Goal: Task Accomplishment & Management: Manage account settings

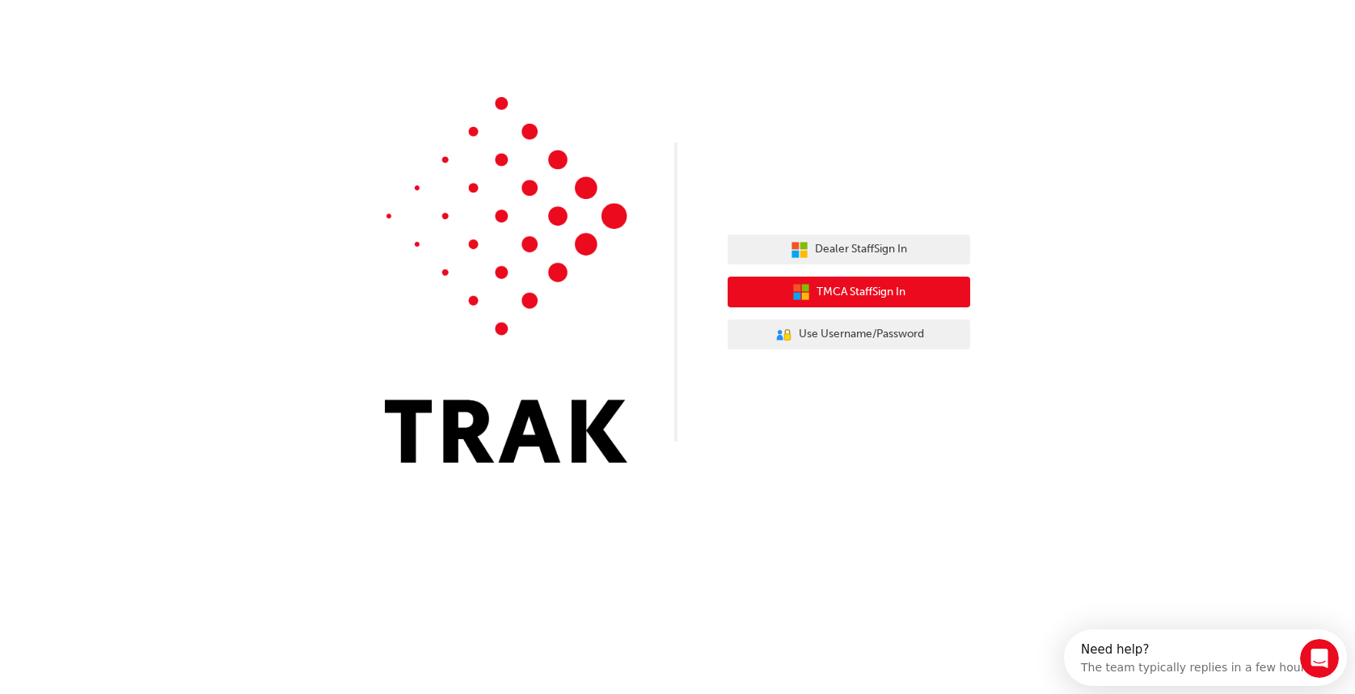
click at [851, 298] on span "TMCA Staff Sign In" at bounding box center [861, 292] width 89 height 19
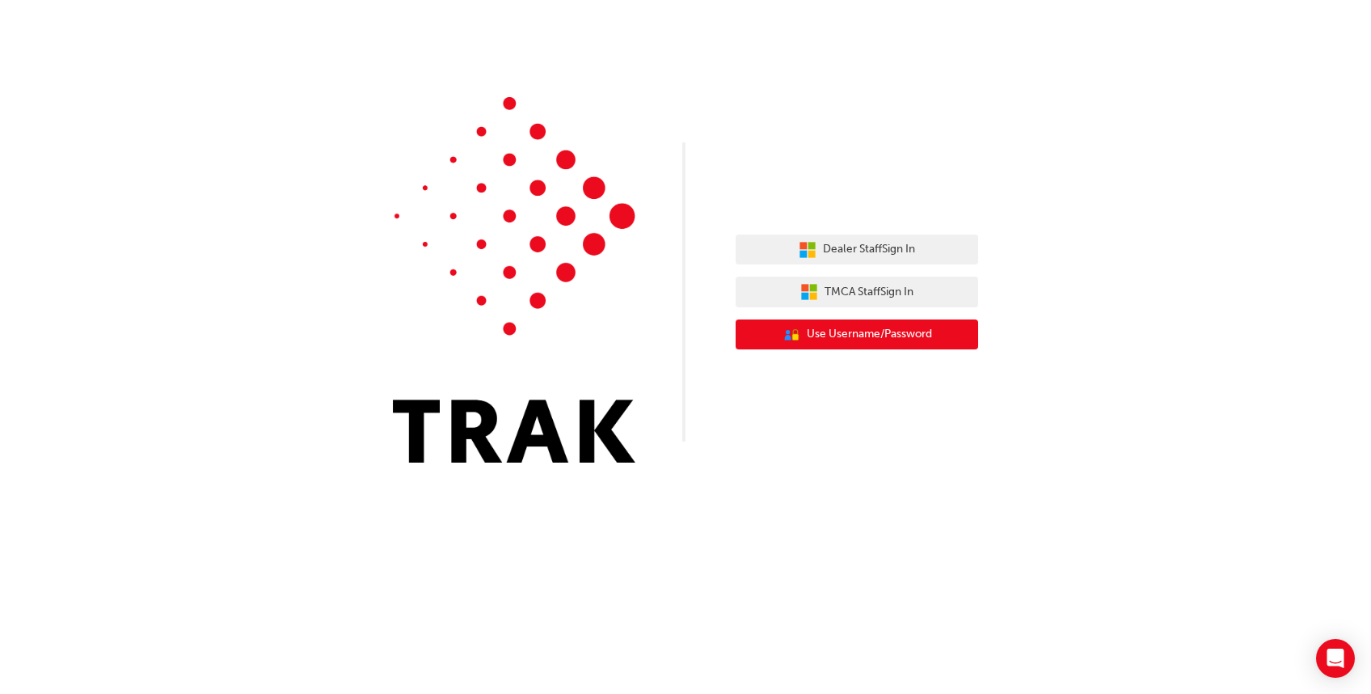
click at [883, 327] on span "Use Username/Password" at bounding box center [869, 334] width 125 height 19
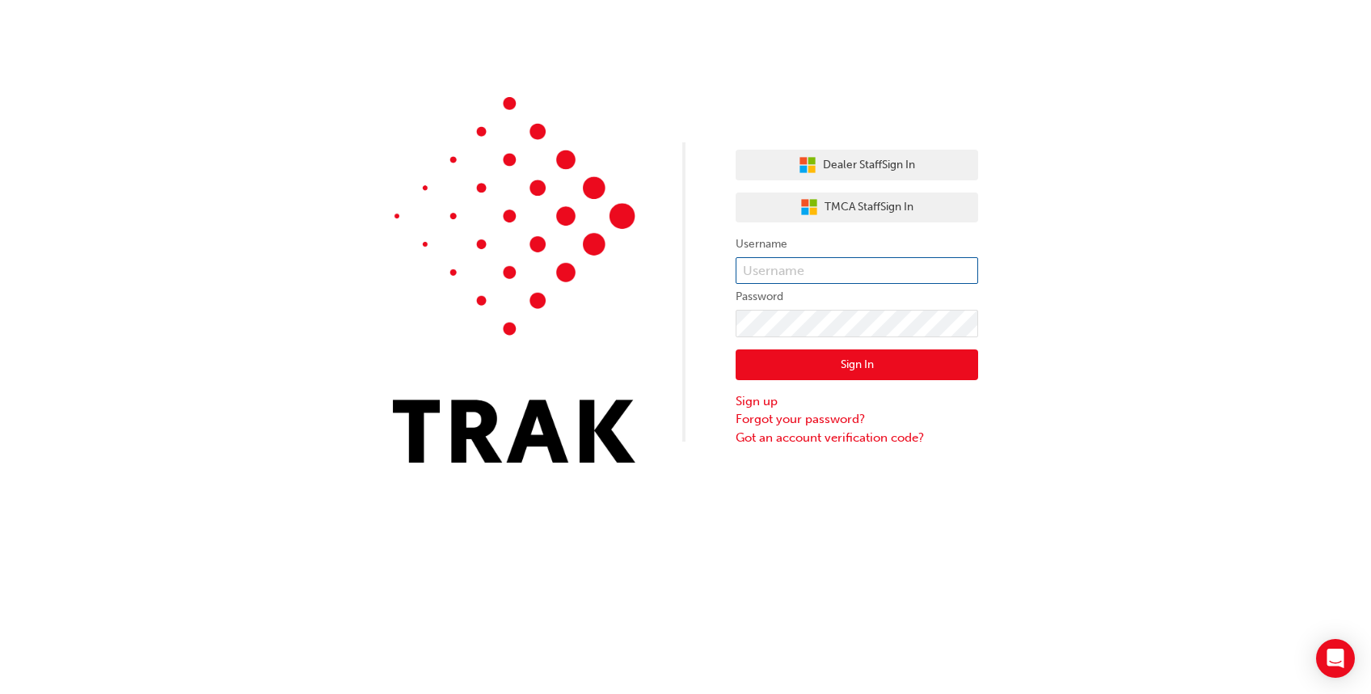
click at [796, 264] on input "text" at bounding box center [857, 270] width 243 height 27
type input "g"
type input "[US_STATE].Andrikopoulos1"
click button "Sign In" at bounding box center [857, 364] width 243 height 31
